Goal: Task Accomplishment & Management: Manage account settings

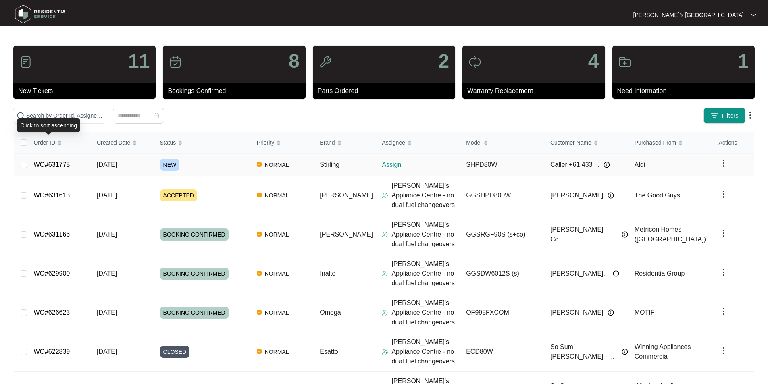
click at [54, 163] on link "WO#631775" at bounding box center [51, 164] width 36 height 7
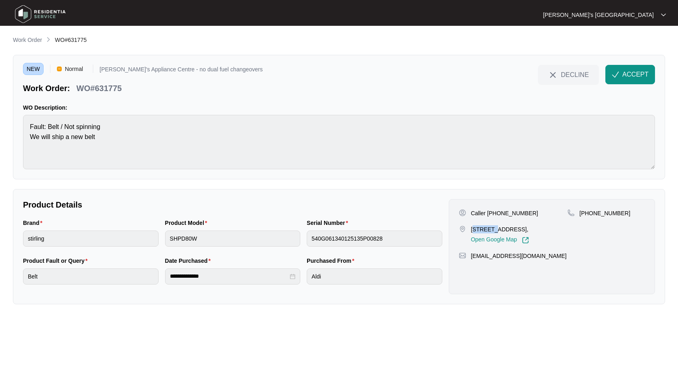
drag, startPoint x: 474, startPoint y: 230, endPoint x: 496, endPoint y: 229, distance: 22.6
click at [496, 229] on p "[STREET_ADDRESS]," at bounding box center [500, 229] width 58 height 8
click at [479, 231] on p "[STREET_ADDRESS]," at bounding box center [500, 229] width 58 height 8
drag, startPoint x: 477, startPoint y: 230, endPoint x: 497, endPoint y: 230, distance: 20.2
click at [497, 230] on p "[STREET_ADDRESS]," at bounding box center [500, 229] width 58 height 8
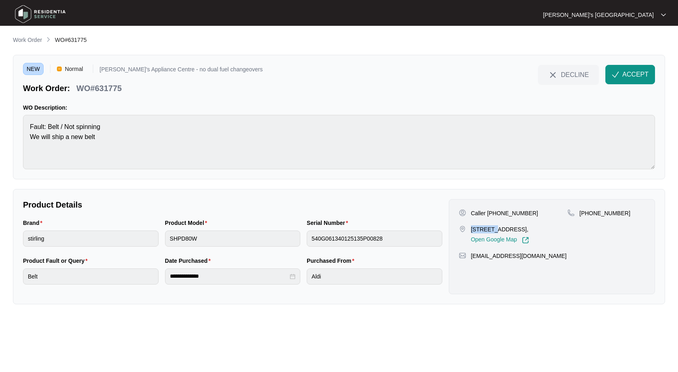
copy p "18 Bombo"
click at [25, 36] on p "Work Order" at bounding box center [27, 40] width 29 height 8
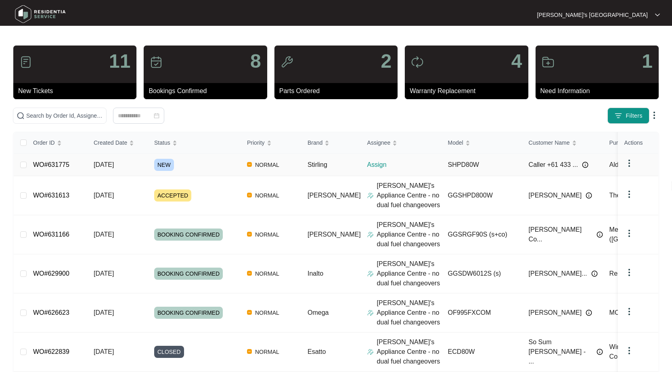
click at [51, 167] on link "WO#631775" at bounding box center [51, 164] width 36 height 7
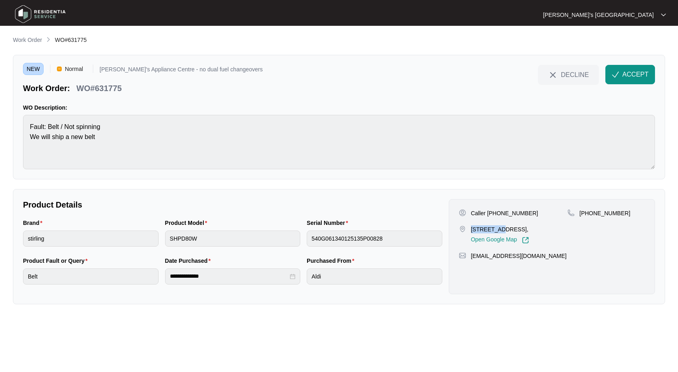
drag, startPoint x: 472, startPoint y: 228, endPoint x: 500, endPoint y: 227, distance: 28.3
click at [500, 227] on p "[STREET_ADDRESS]," at bounding box center [500, 229] width 58 height 8
copy p "18 Bombora"
click at [598, 208] on div "Caller +61 433 339 449 [STREET_ADDRESS], Open Google Map [PHONE_NUMBER] [EMAIL_…" at bounding box center [552, 246] width 206 height 95
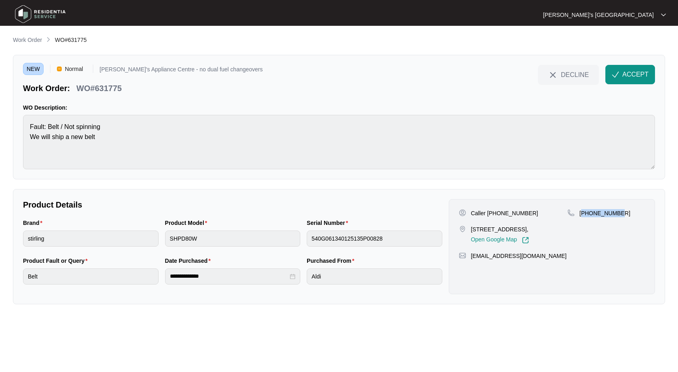
copy p "61433339449"
drag, startPoint x: 470, startPoint y: 229, endPoint x: 501, endPoint y: 227, distance: 30.7
click at [501, 227] on div "[STREET_ADDRESS], Open Google Map" at bounding box center [513, 234] width 109 height 19
copy p "18 Bombora"
click at [118, 91] on p "WO#631775" at bounding box center [98, 88] width 45 height 11
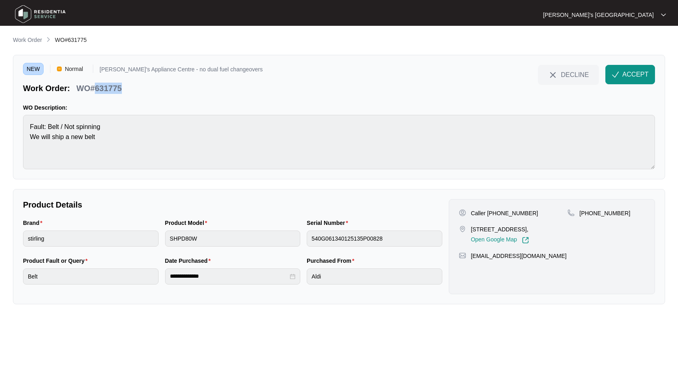
click at [118, 91] on p "WO#631775" at bounding box center [98, 88] width 45 height 11
copy p "631775"
click at [630, 71] on span "ACCEPT" at bounding box center [635, 75] width 26 height 10
